Goal: Task Accomplishment & Management: Use online tool/utility

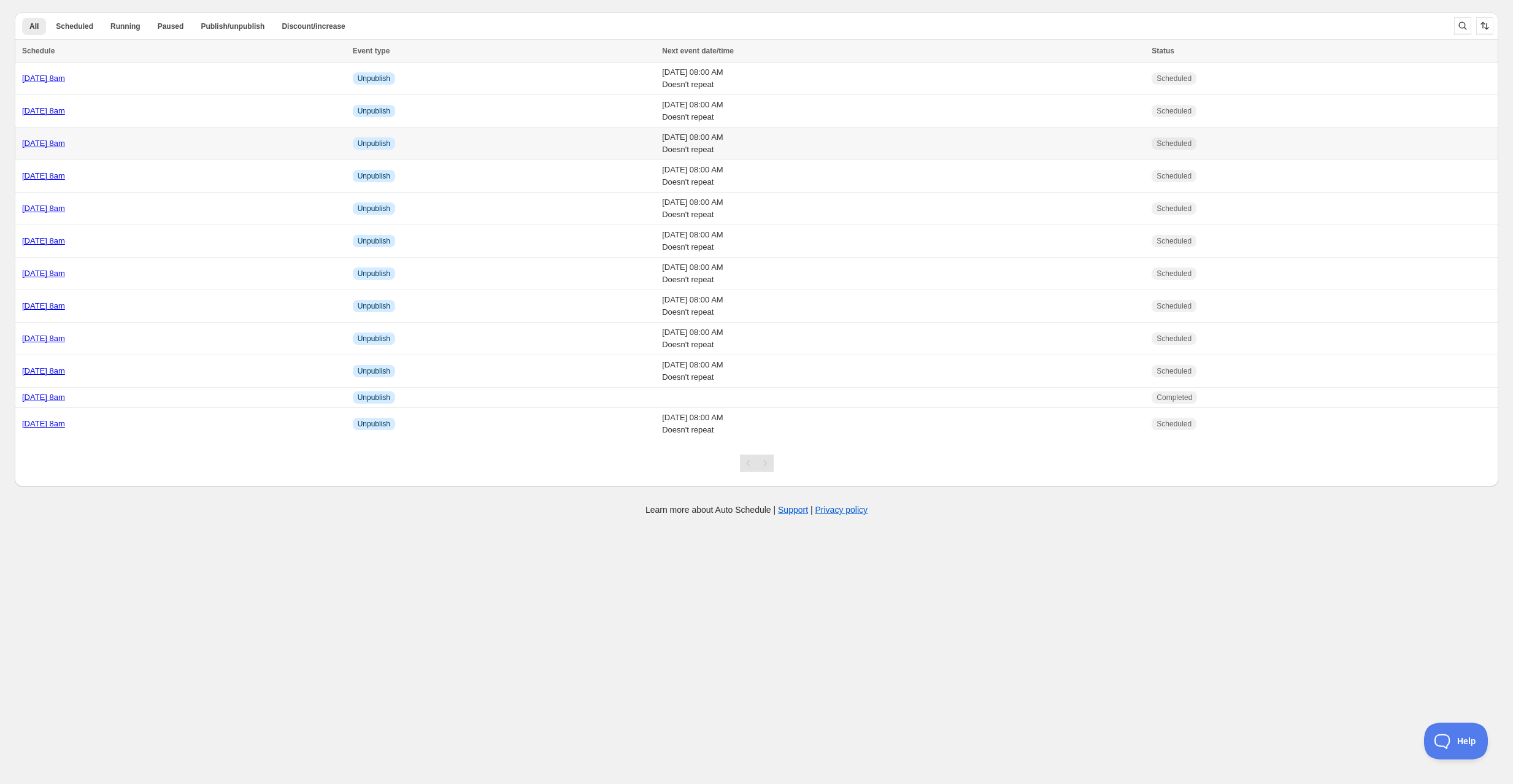
click at [153, 141] on div "Friday 22nd August @ 8am" at bounding box center [184, 144] width 324 height 13
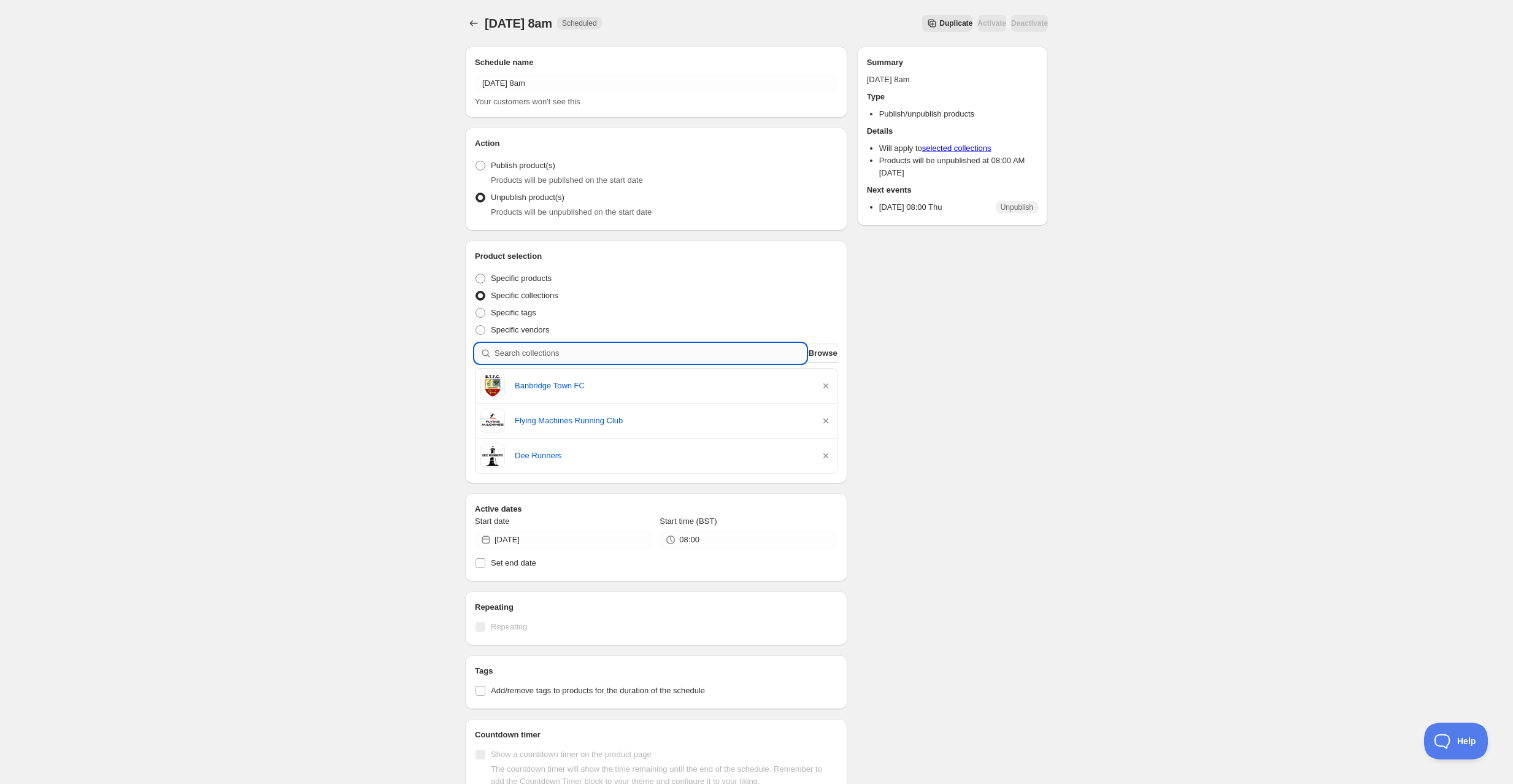
click at [556, 355] on input "search" at bounding box center [650, 353] width 312 height 20
type input "s"
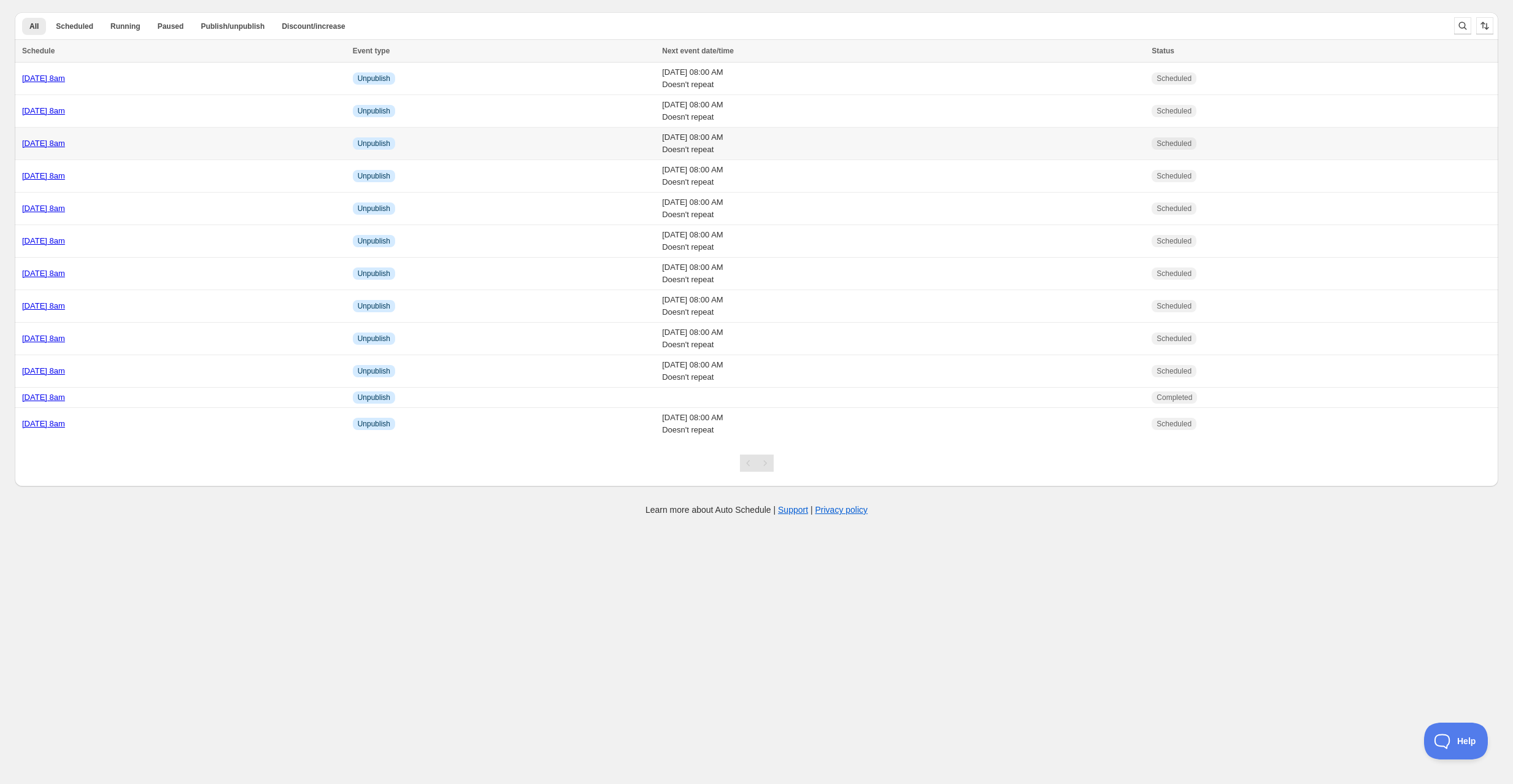
click at [158, 139] on div "[DATE] 8am" at bounding box center [184, 144] width 324 height 13
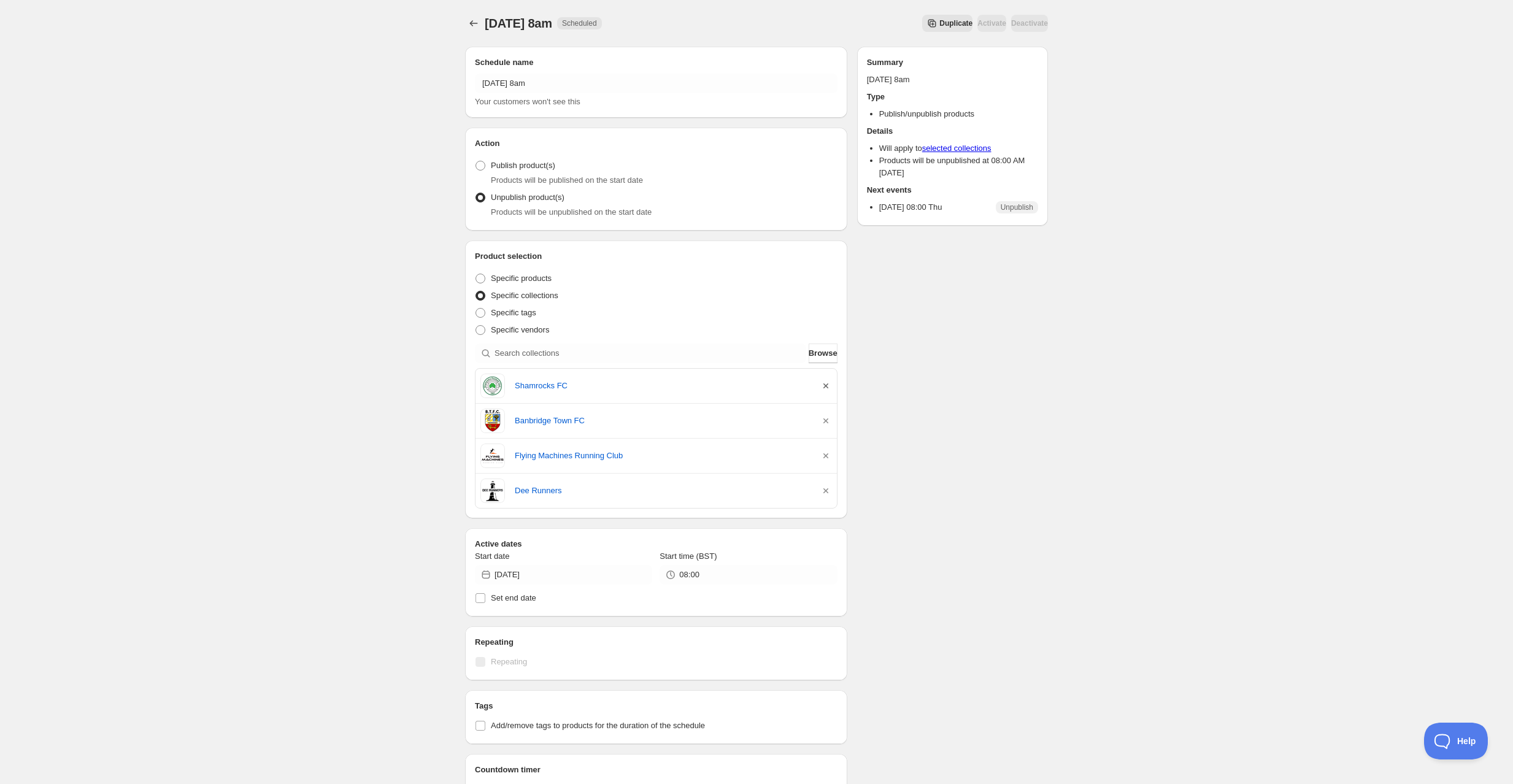
click at [826, 390] on icon "button" at bounding box center [826, 386] width 13 height 13
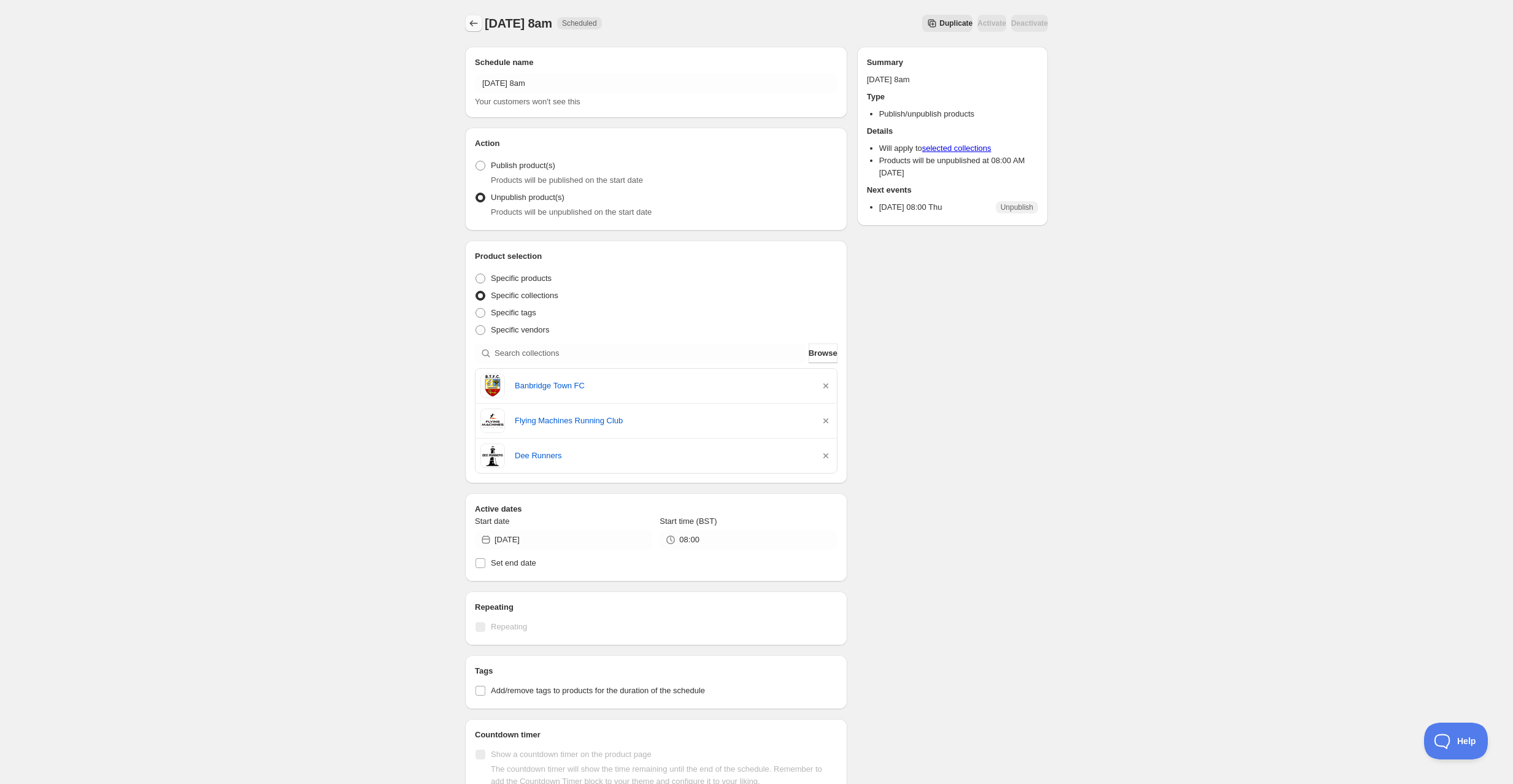
click at [471, 28] on icon "Schedules" at bounding box center [474, 24] width 13 height 13
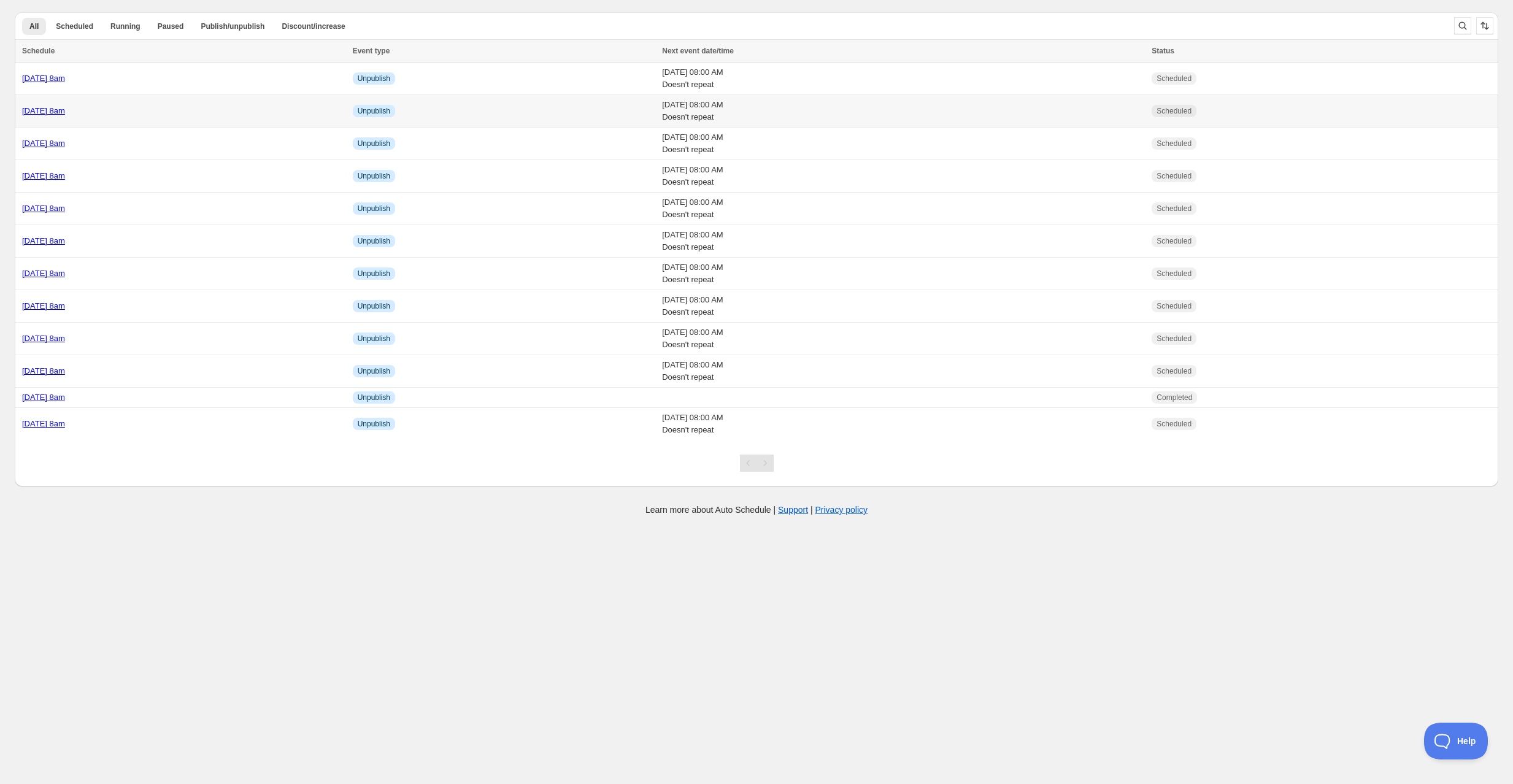
click at [146, 108] on div "Monday 18th August @ 8am" at bounding box center [184, 112] width 324 height 13
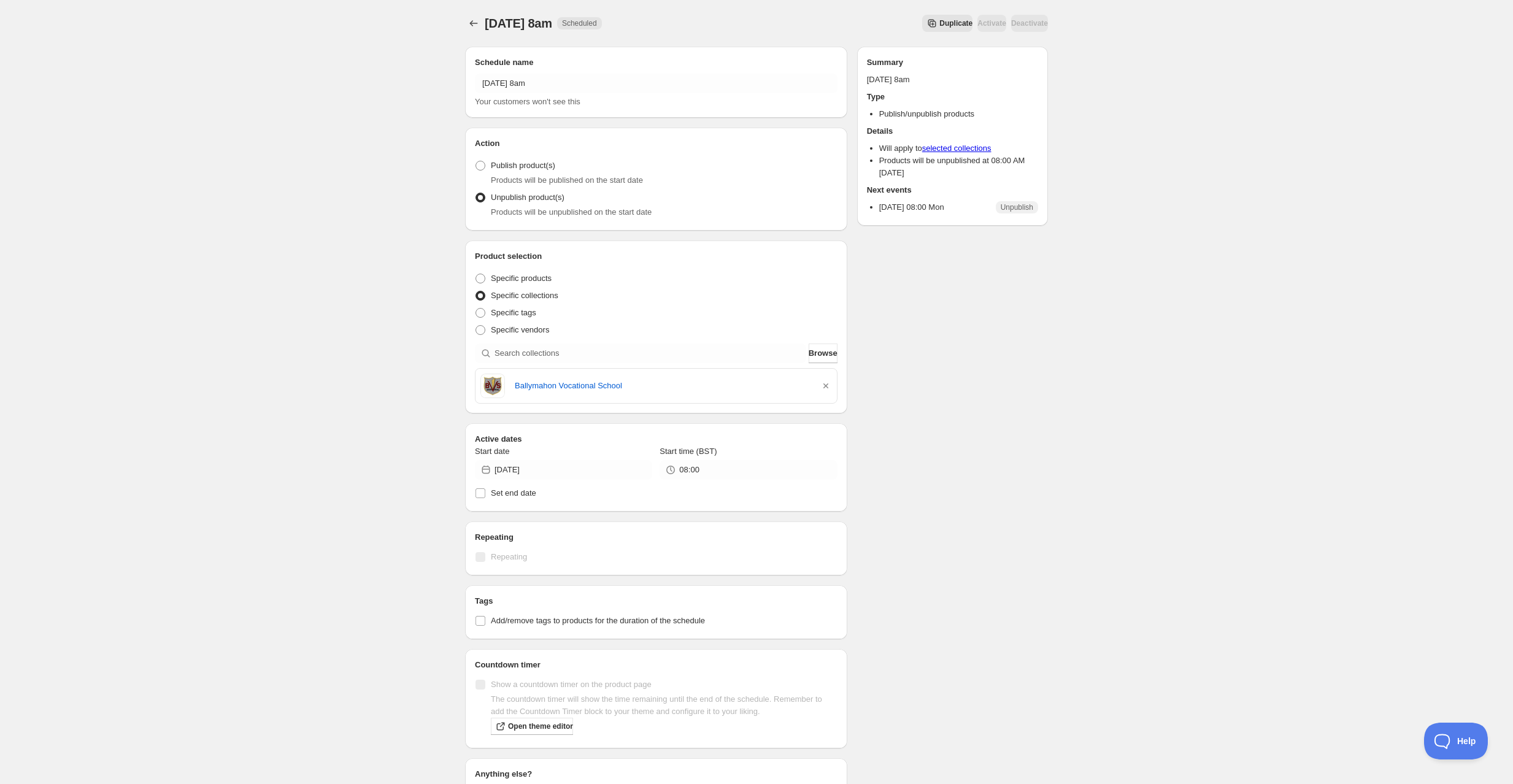
click at [939, 22] on span "Duplicate" at bounding box center [956, 23] width 33 height 10
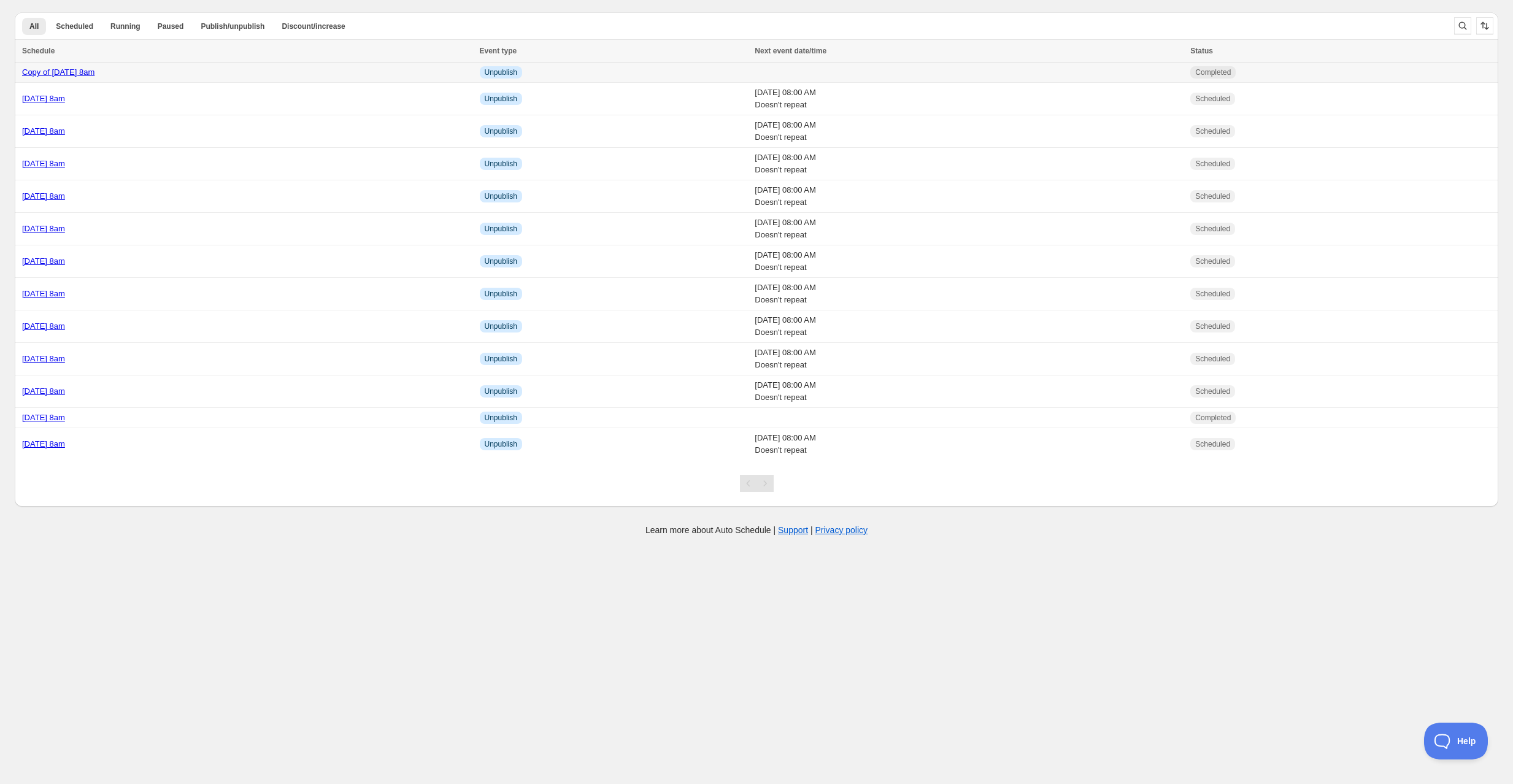
click at [211, 78] on td "Copy of Monday 18th August @ 8am" at bounding box center [245, 72] width 462 height 20
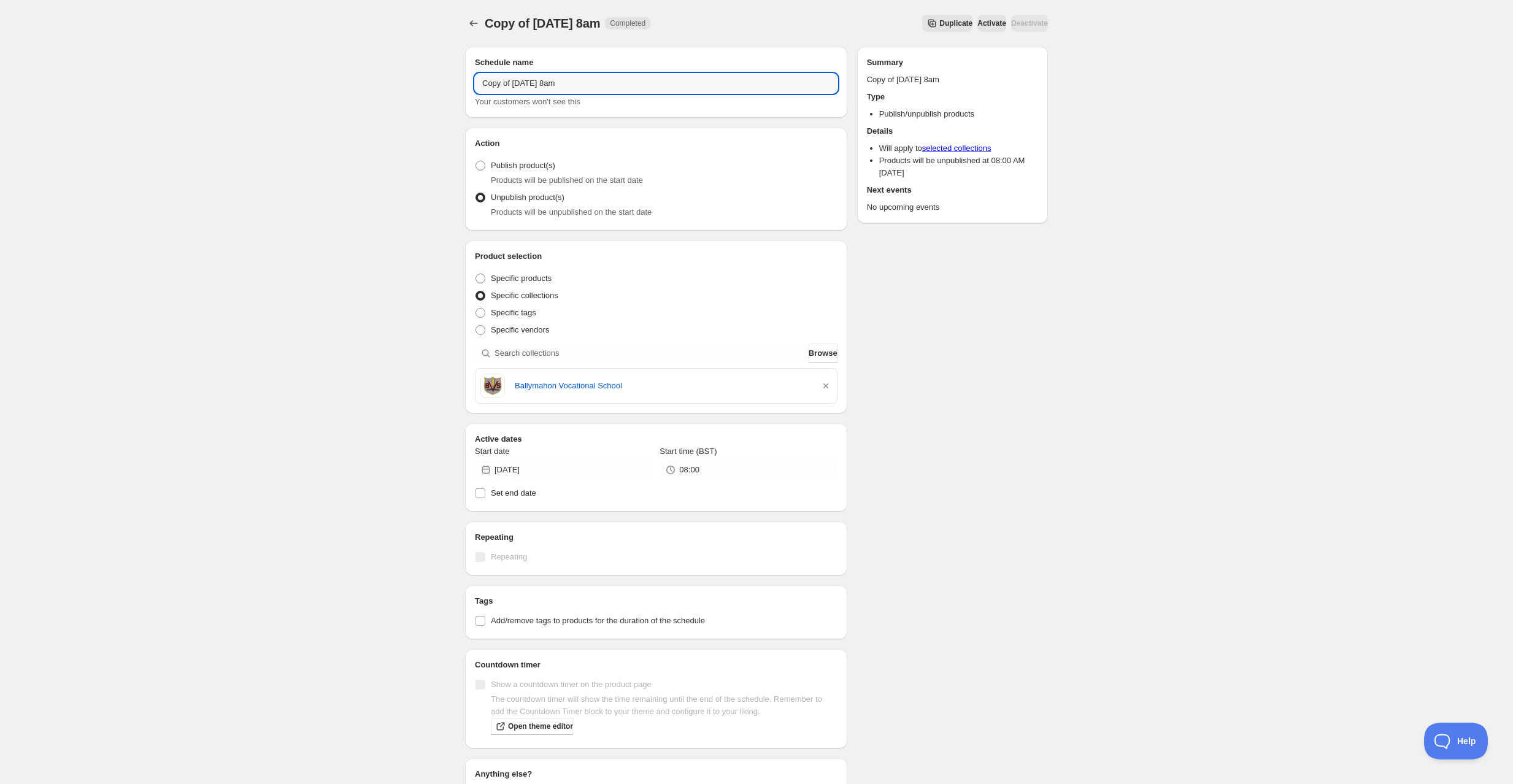
drag, startPoint x: 545, startPoint y: 87, endPoint x: 463, endPoint y: 84, distance: 82.1
click at [463, 84] on div "Schedule name Copy of Monday 18th August @ 8am Your customers won't see this Ac…" at bounding box center [752, 477] width 593 height 879
type input "[DATE] 8am"
click at [371, 293] on div "Tuesday 19th August @ 8am. This page is ready Tuesday 19th August @ 8am Complet…" at bounding box center [756, 470] width 1513 height 941
click at [826, 387] on icon "button" at bounding box center [826, 386] width 13 height 13
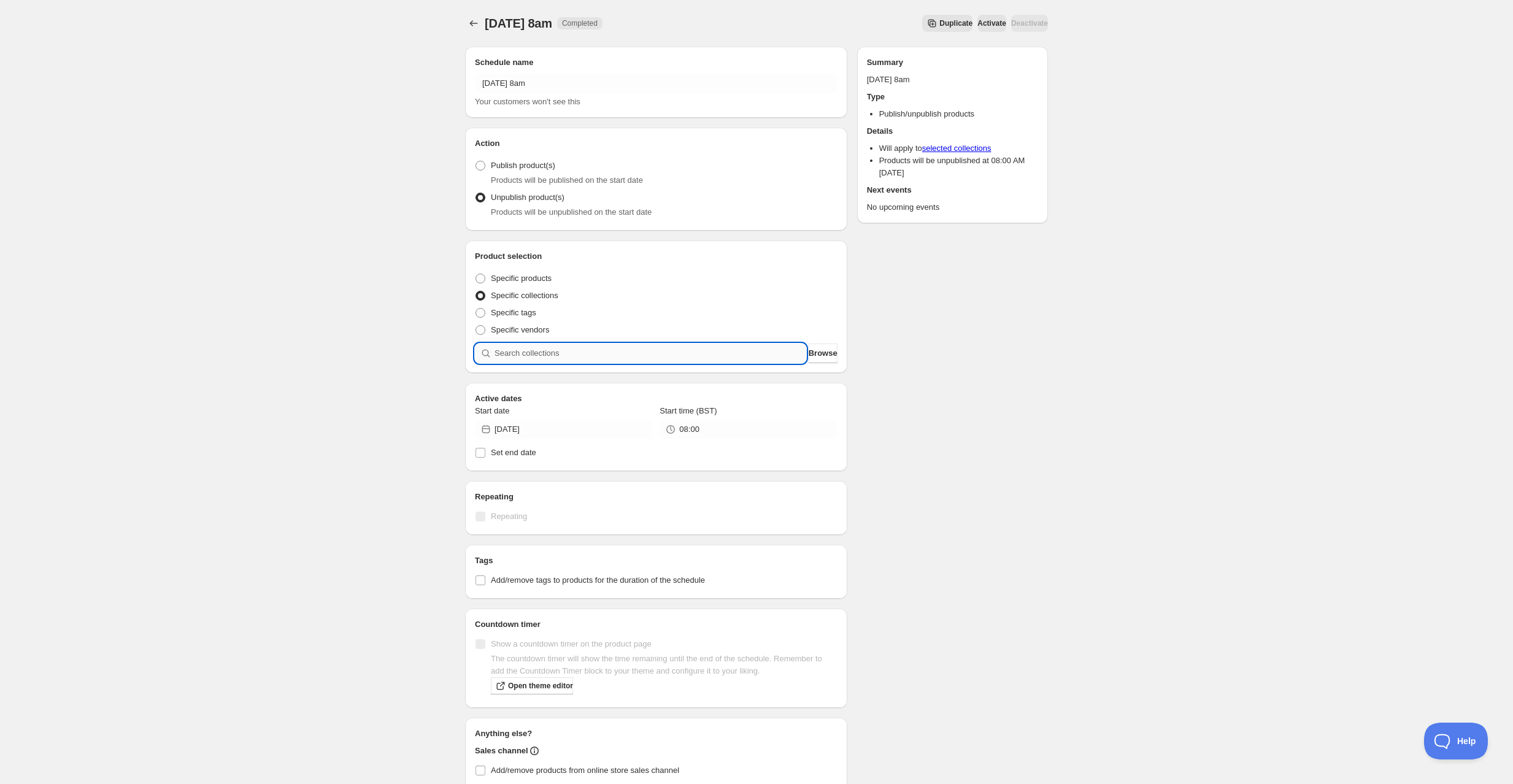
click at [671, 357] on input "search" at bounding box center [650, 353] width 312 height 20
type input "s"
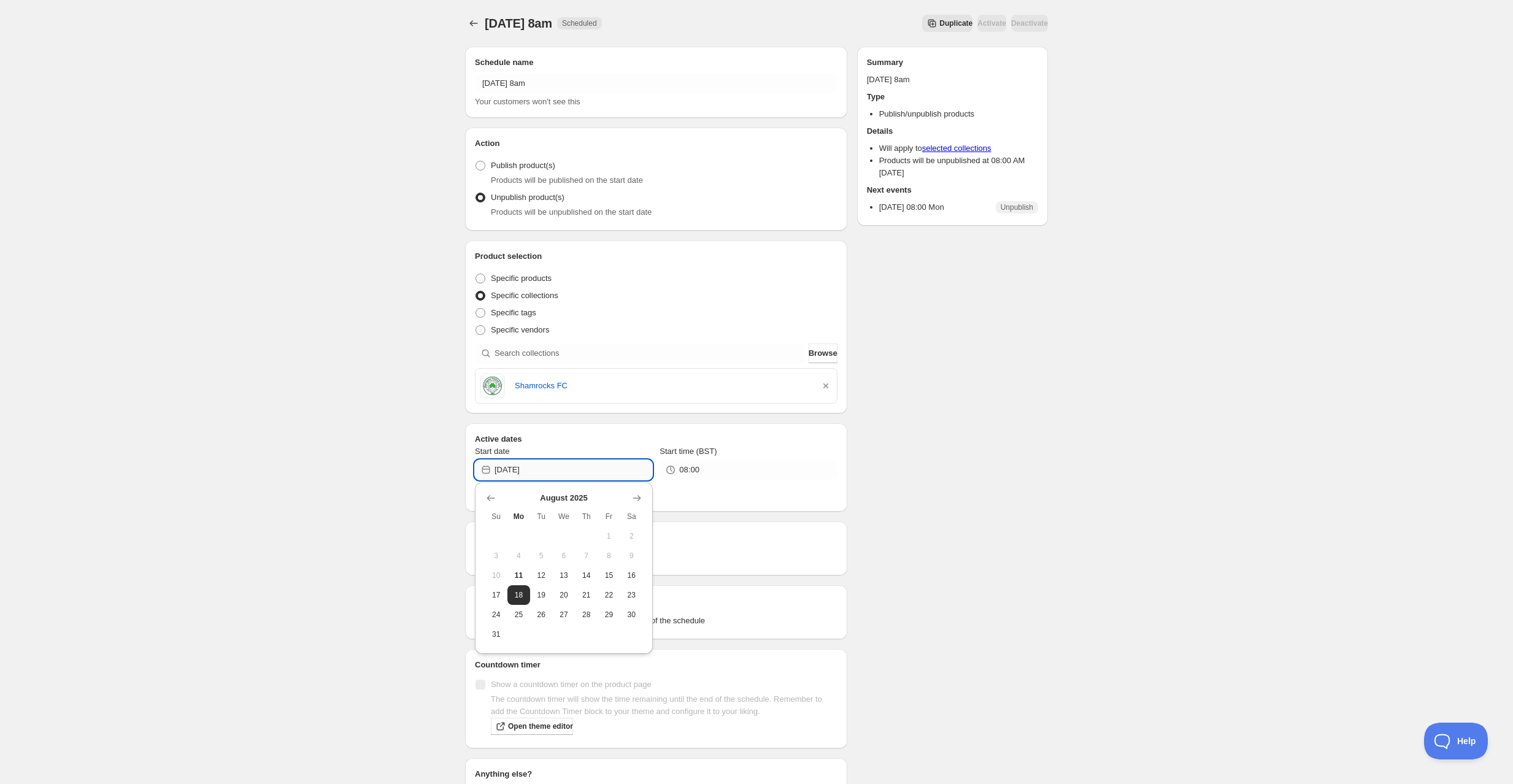
click at [533, 475] on input "2025-08-18" at bounding box center [573, 470] width 158 height 20
click at [537, 590] on span "19" at bounding box center [541, 595] width 13 height 10
type input "2025-08-19"
click at [300, 569] on div "Tuesday 19th August @ 8am. This page is ready Tuesday 19th August @ 8am Schedul…" at bounding box center [756, 470] width 1513 height 941
